Goal: Task Accomplishment & Management: Use online tool/utility

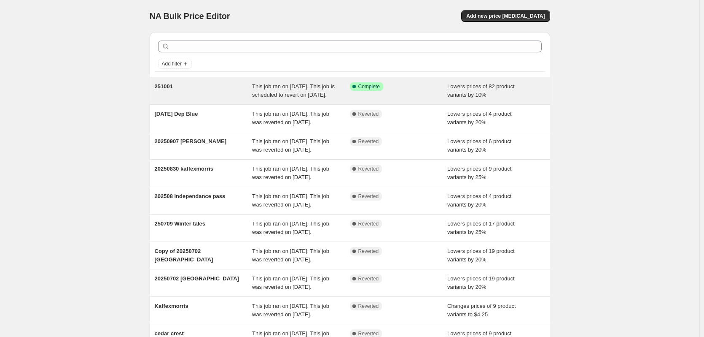
click at [287, 90] on div "This job ran on [DATE]. This job is scheduled to revert on [DATE]." at bounding box center [301, 90] width 98 height 17
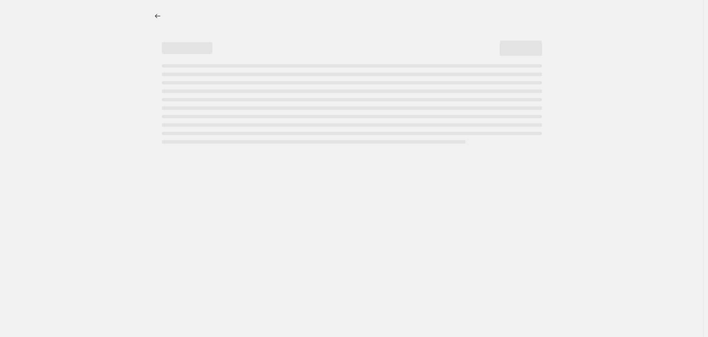
select select "percentage"
select select "bp"
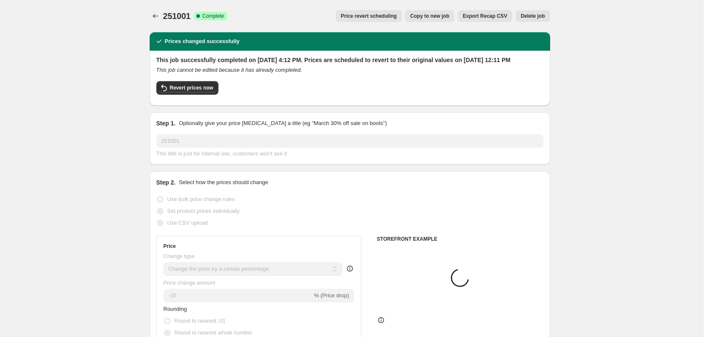
select select "collection"
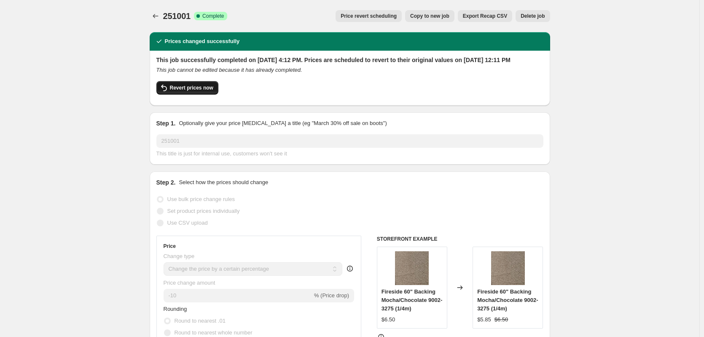
click at [182, 91] on span "Revert prices now" at bounding box center [191, 87] width 43 height 7
checkbox input "false"
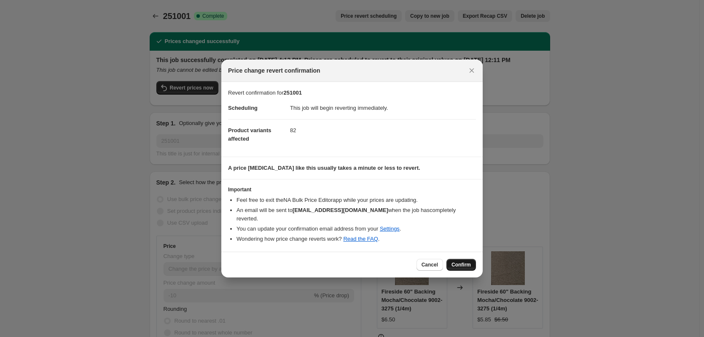
click at [461, 261] on span "Confirm" at bounding box center [461, 264] width 19 height 7
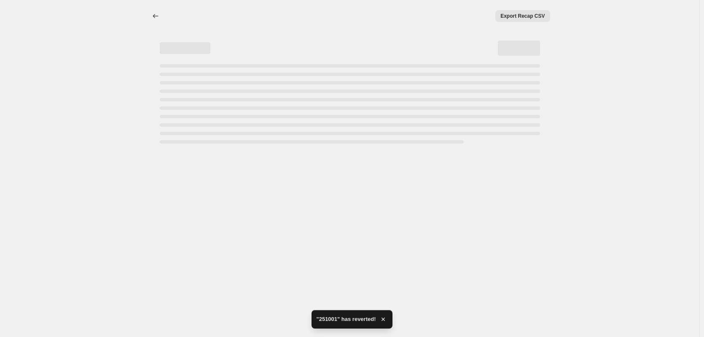
select select "percentage"
select select "bp"
select select "collection"
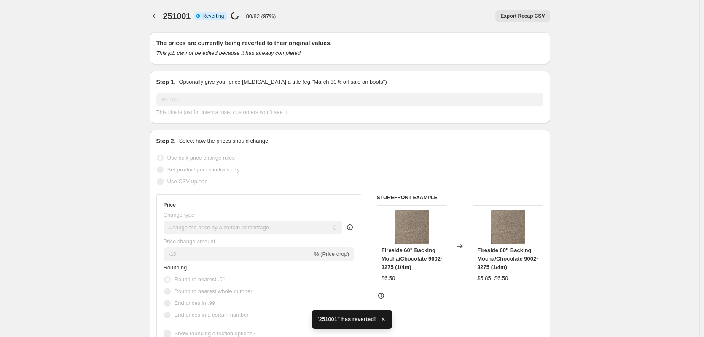
checkbox input "true"
